Goal: Task Accomplishment & Management: Use online tool/utility

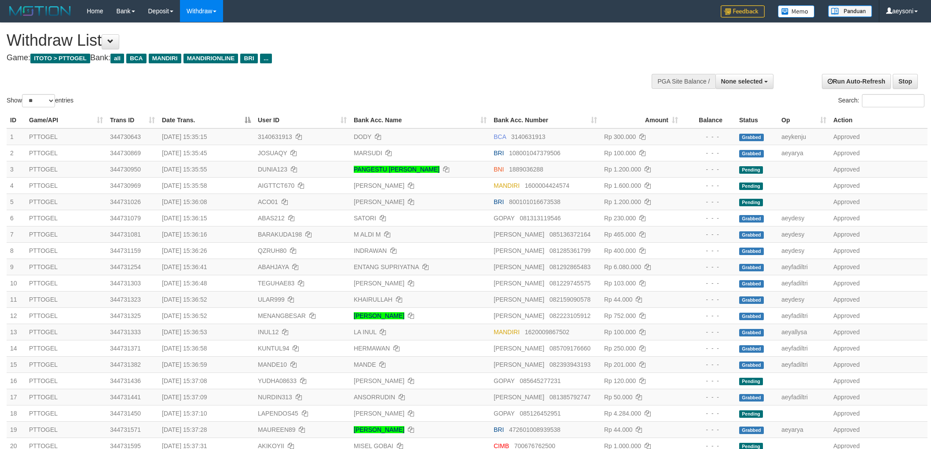
select select
select select "**"
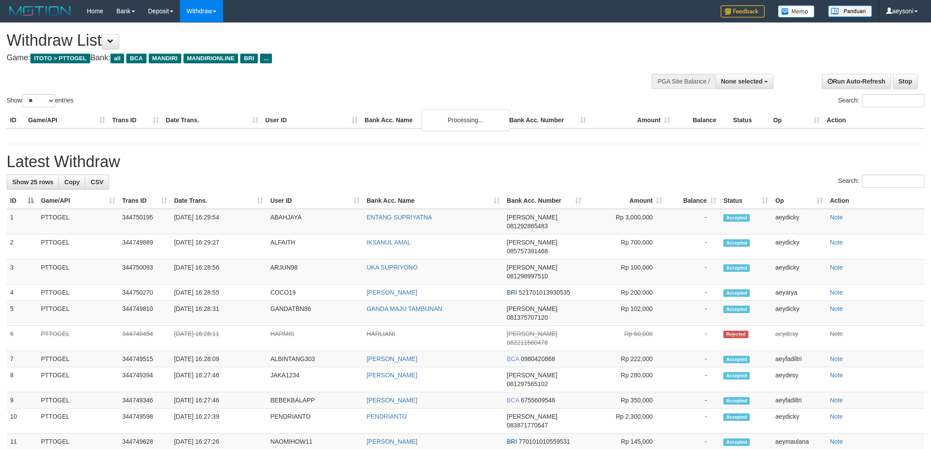
select select
select select "**"
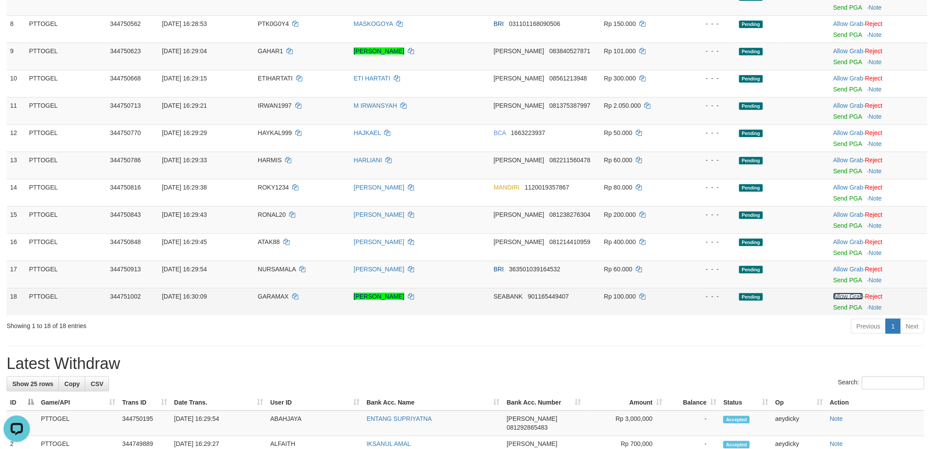
click at [842, 293] on link "Allow Grab" at bounding box center [848, 296] width 30 height 7
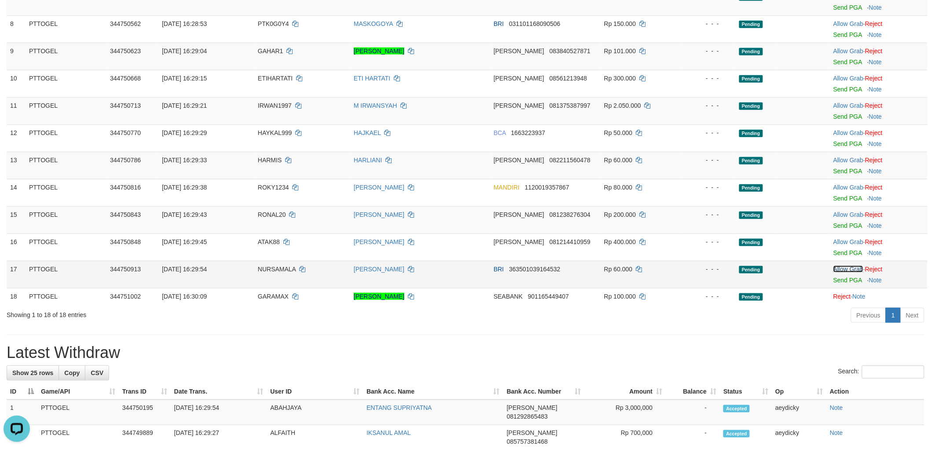
click at [847, 269] on link "Allow Grab" at bounding box center [848, 269] width 30 height 7
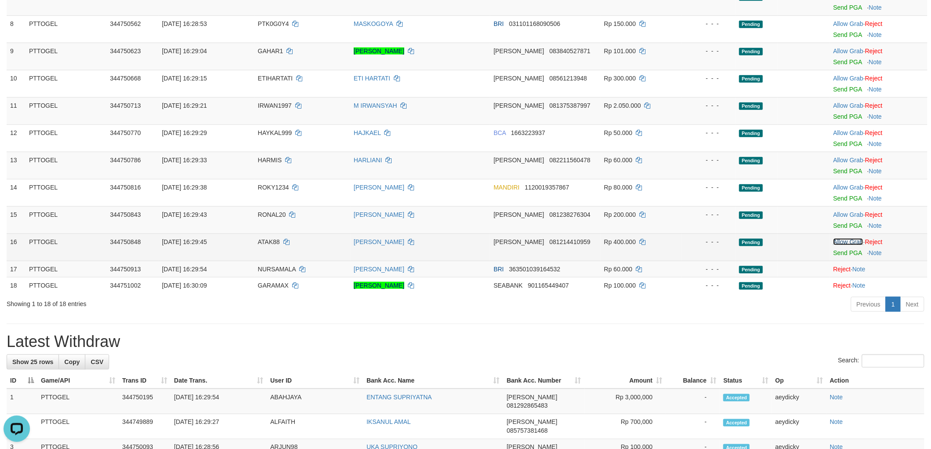
click at [846, 242] on link "Allow Grab" at bounding box center [848, 241] width 30 height 7
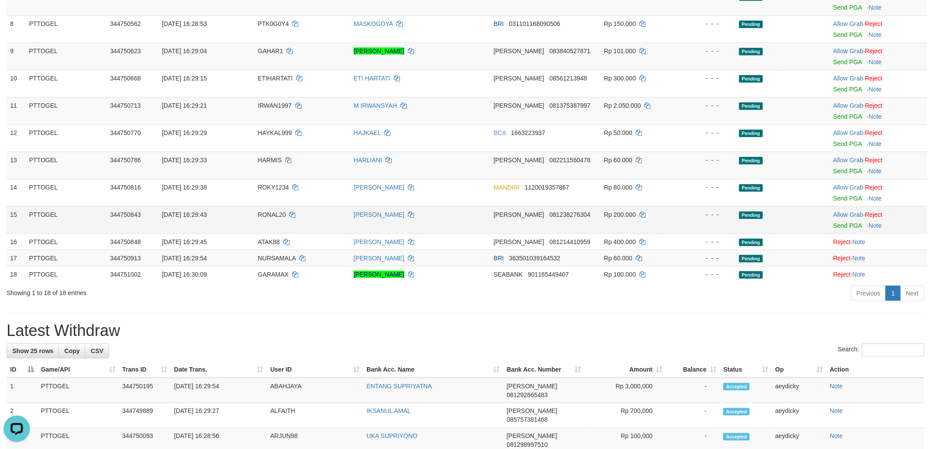
click at [850, 208] on td "Allow Grab · Reject Send PGA · Note" at bounding box center [878, 219] width 98 height 27
click at [851, 211] on link "Allow Grab" at bounding box center [848, 214] width 30 height 7
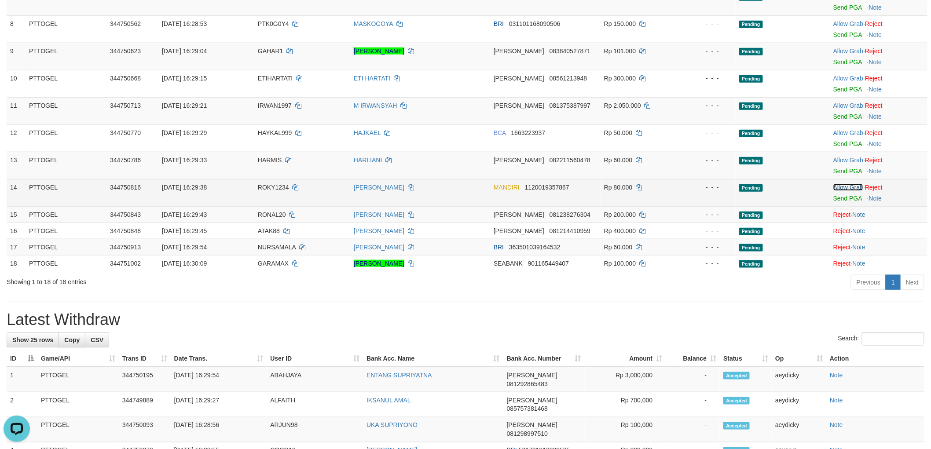
click at [851, 187] on link "Allow Grab" at bounding box center [848, 187] width 30 height 7
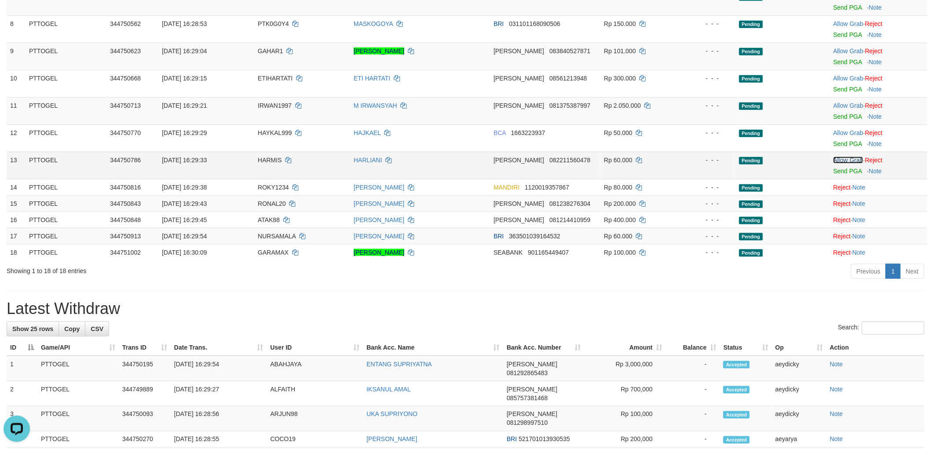
click at [841, 159] on link "Allow Grab" at bounding box center [848, 160] width 30 height 7
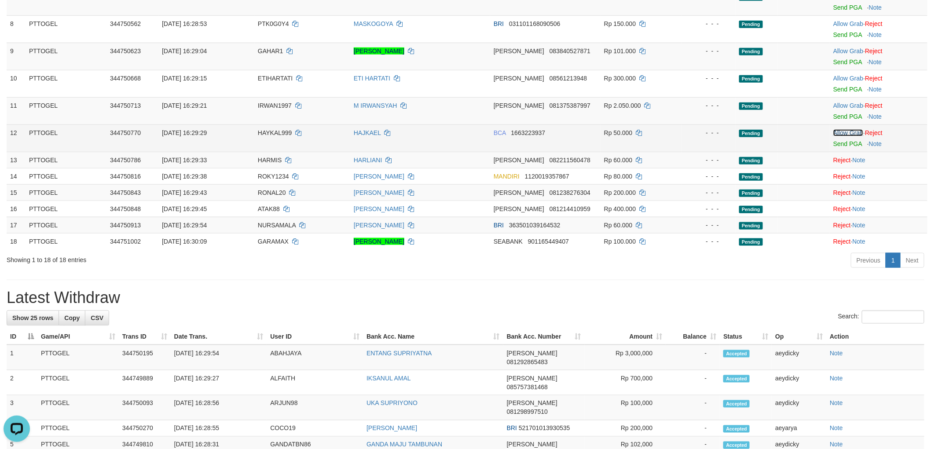
click at [848, 129] on link "Allow Grab" at bounding box center [848, 132] width 30 height 7
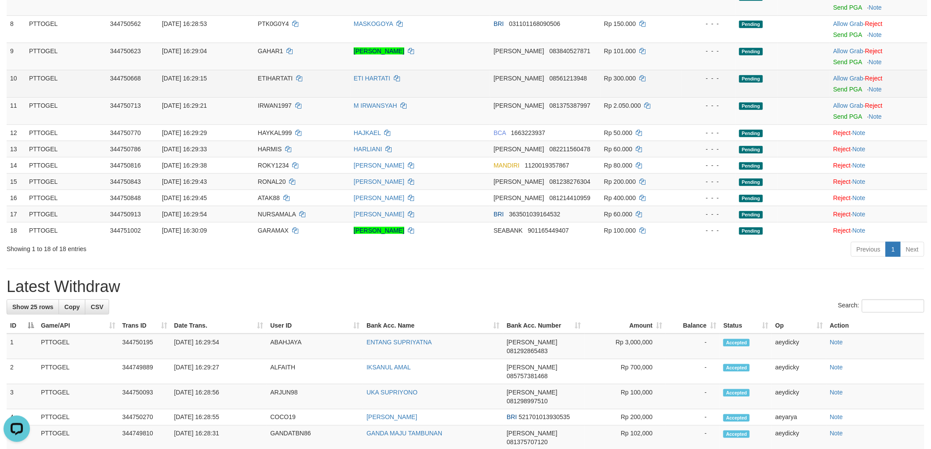
click at [842, 73] on td "Allow Grab · Reject Send PGA · Note" at bounding box center [878, 83] width 98 height 27
click at [842, 75] on link "Allow Grab" at bounding box center [848, 78] width 30 height 7
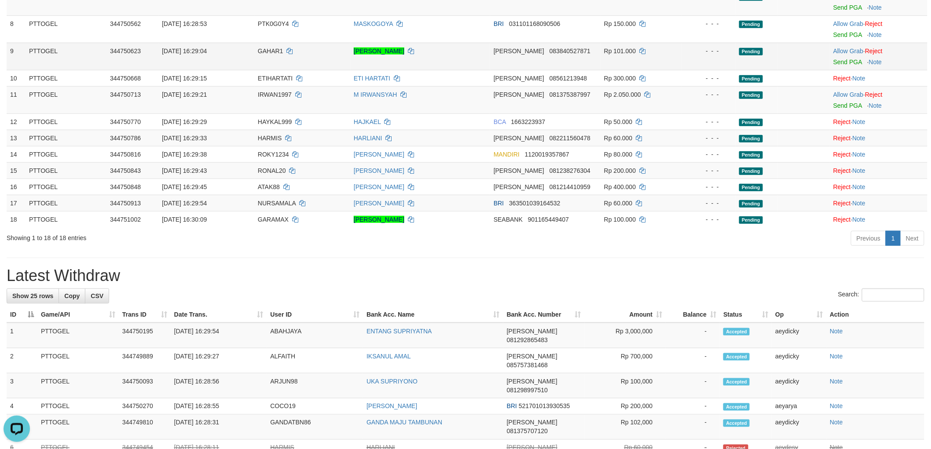
click at [842, 45] on td "Allow Grab · Reject Send PGA · Note" at bounding box center [878, 56] width 98 height 27
click at [846, 45] on td "Allow Grab · Reject Send PGA · Note" at bounding box center [878, 56] width 98 height 27
click at [846, 47] on link "Allow Grab" at bounding box center [848, 50] width 30 height 7
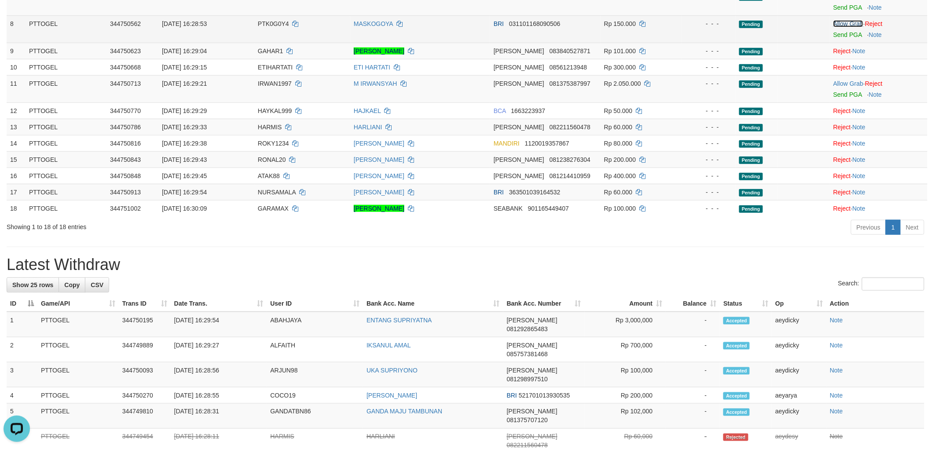
click at [847, 23] on link "Allow Grab" at bounding box center [848, 23] width 30 height 7
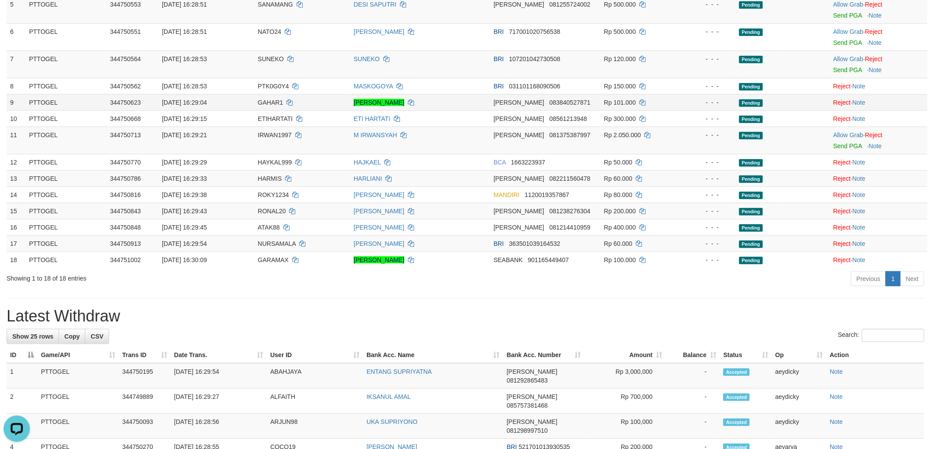
scroll to position [228, 0]
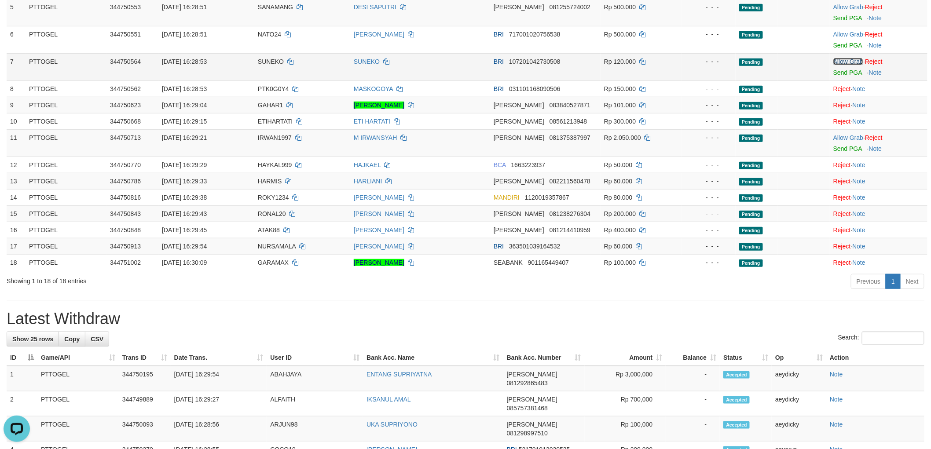
click at [851, 58] on link "Allow Grab" at bounding box center [848, 61] width 30 height 7
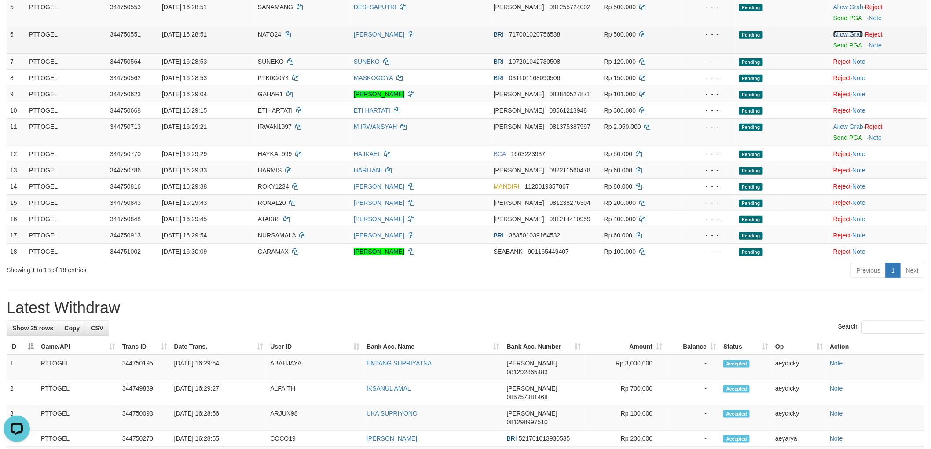
click at [852, 32] on link "Allow Grab" at bounding box center [848, 34] width 30 height 7
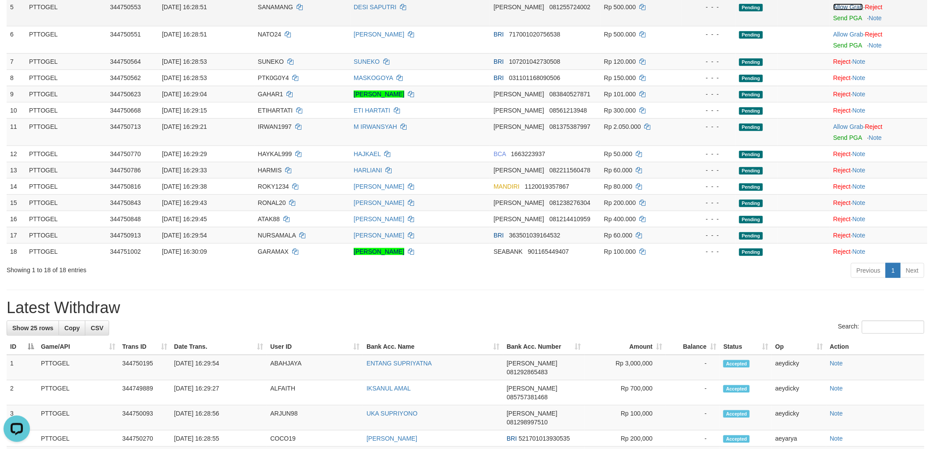
click at [850, 6] on link "Allow Grab" at bounding box center [848, 7] width 30 height 7
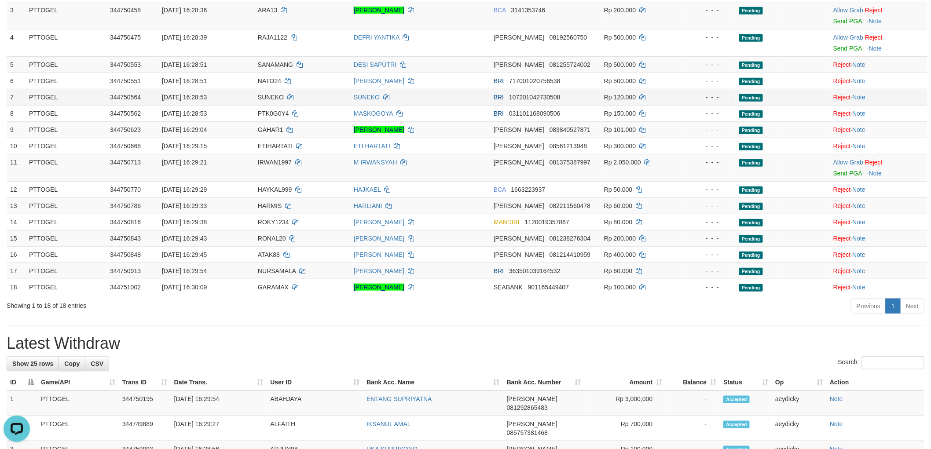
scroll to position [163, 0]
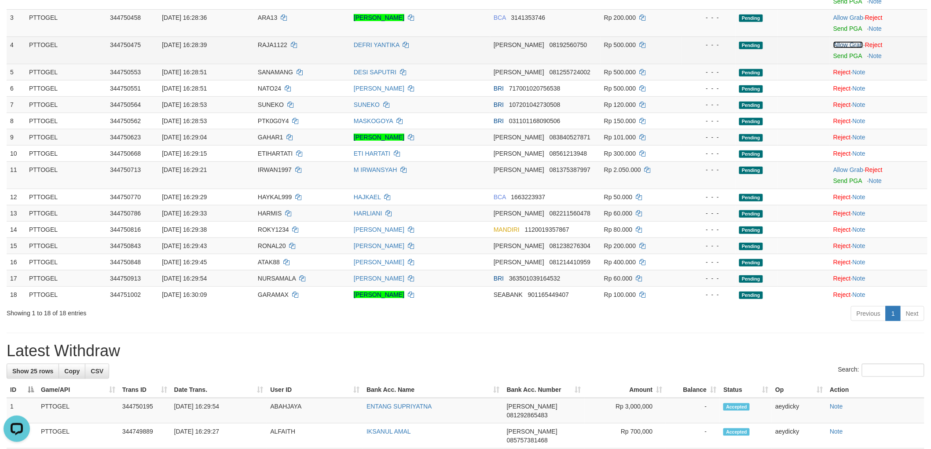
click at [845, 46] on link "Allow Grab" at bounding box center [848, 44] width 30 height 7
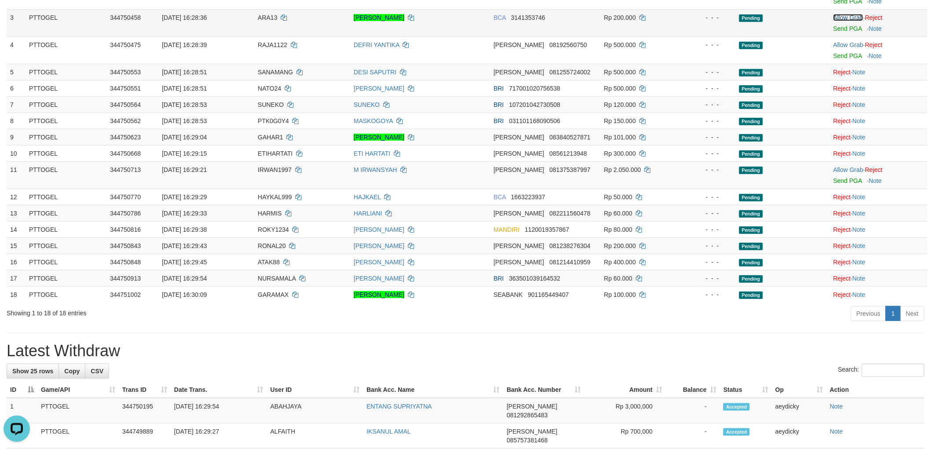
click at [850, 19] on link "Allow Grab" at bounding box center [848, 17] width 30 height 7
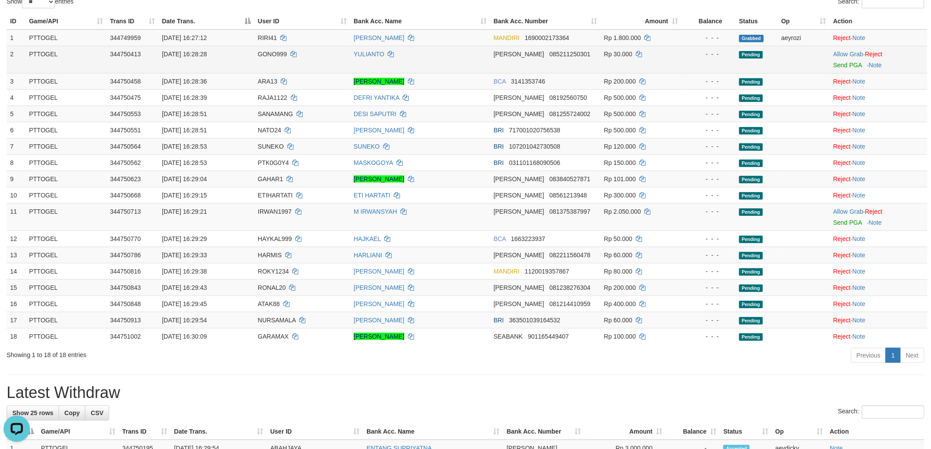
scroll to position [98, 0]
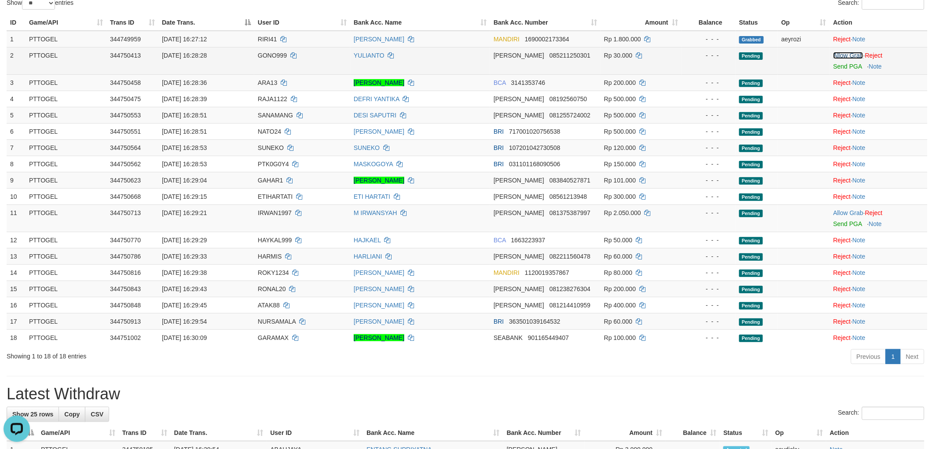
click at [841, 54] on link "Allow Grab" at bounding box center [848, 55] width 30 height 7
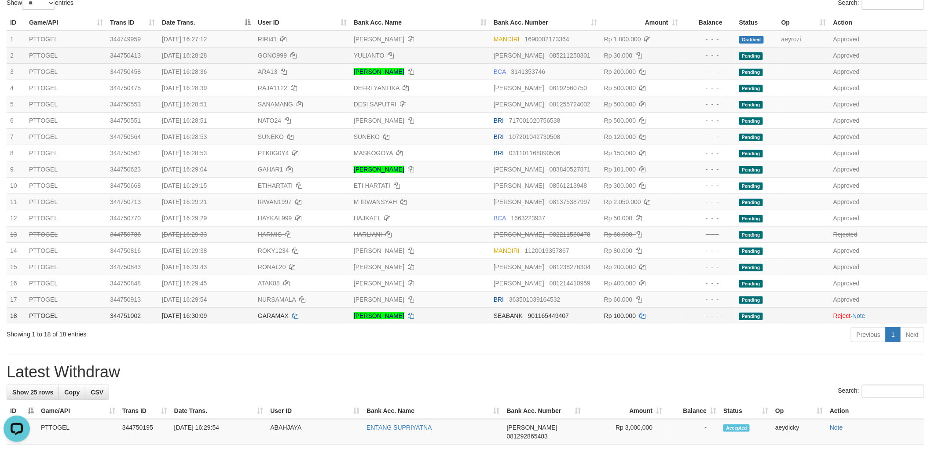
drag, startPoint x: 687, startPoint y: 328, endPoint x: 677, endPoint y: 323, distance: 11.6
click at [684, 327] on div "Previous 1 Next" at bounding box center [658, 335] width 529 height 19
